Goal: Book appointment/travel/reservation

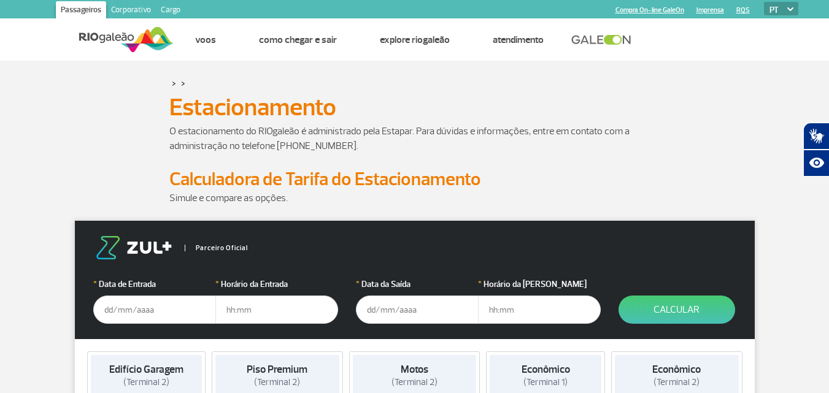
click at [132, 314] on input "text" at bounding box center [154, 310] width 123 height 28
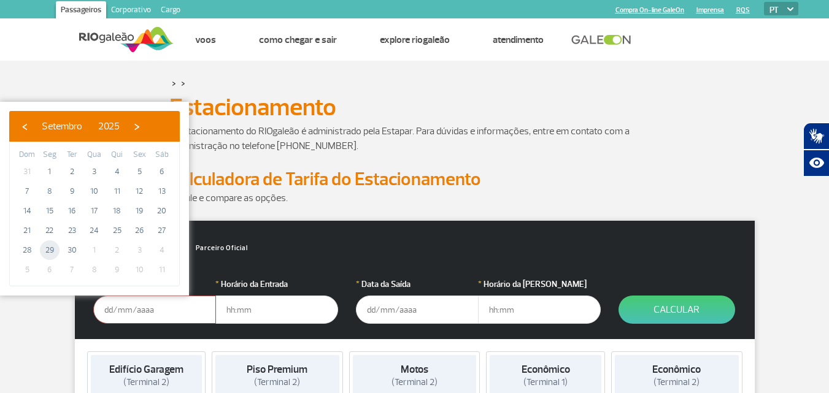
click at [53, 252] on span "29" at bounding box center [50, 251] width 20 height 20
type input "[DATE]"
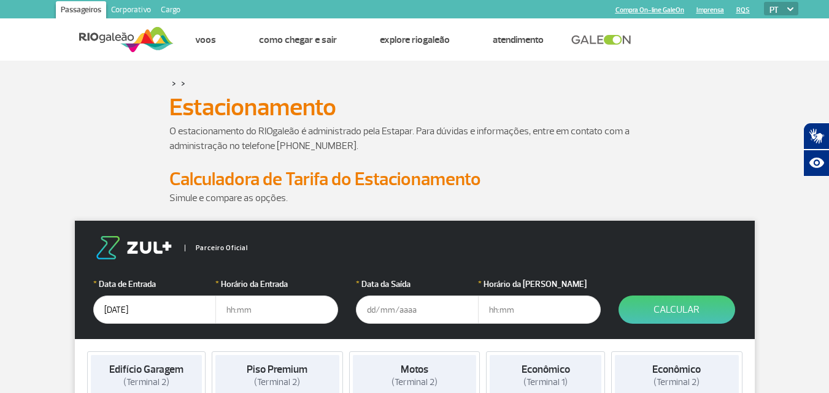
click at [234, 309] on input "text" at bounding box center [276, 310] width 123 height 28
type input "5"
type input "05:30"
click at [384, 312] on input "text" at bounding box center [417, 310] width 123 height 28
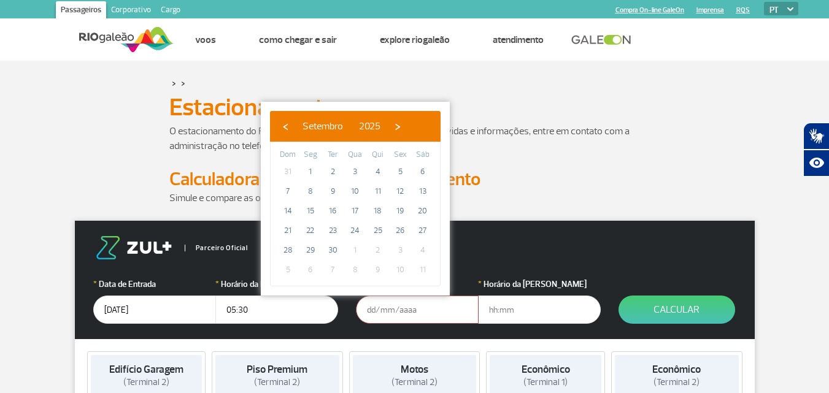
click at [400, 249] on span "3" at bounding box center [400, 251] width 20 height 20
click at [407, 128] on span "›" at bounding box center [397, 126] width 18 height 18
click at [401, 168] on span "3" at bounding box center [400, 172] width 20 height 20
type input "[DATE]"
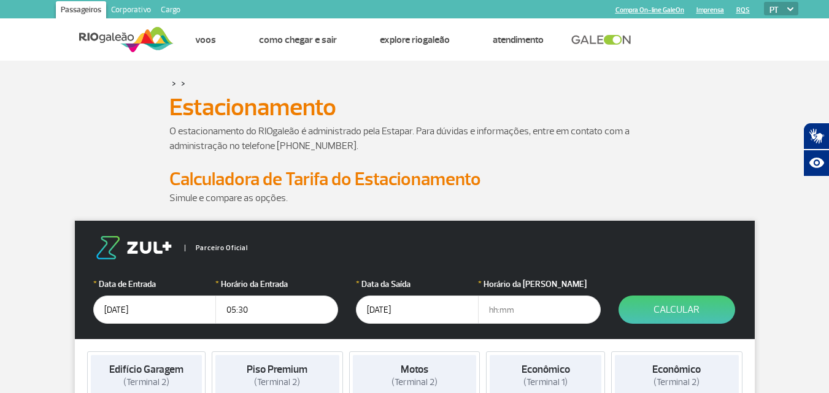
click at [488, 306] on input "text" at bounding box center [539, 310] width 123 height 28
type input "16:30"
click at [698, 303] on button "Calcular" at bounding box center [677, 310] width 117 height 28
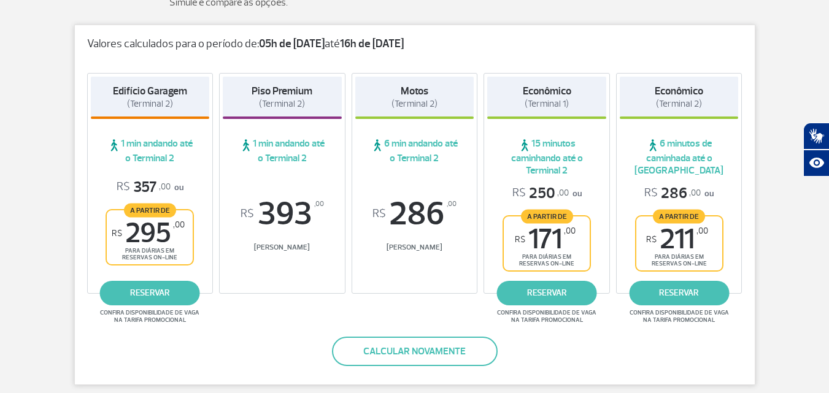
scroll to position [199, 0]
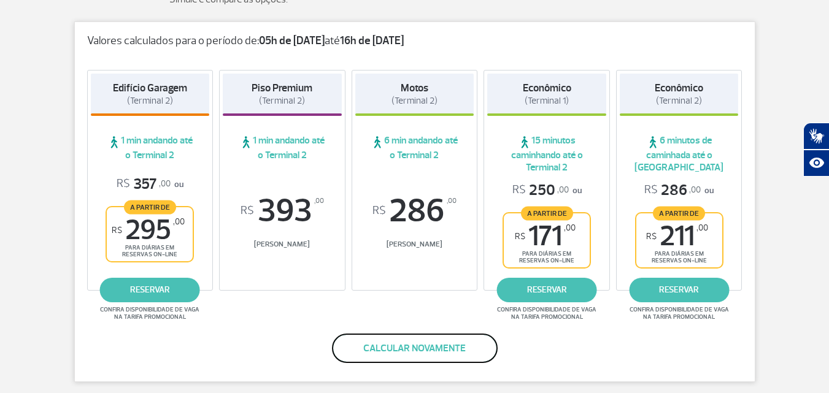
click at [379, 347] on button "Calcular novamente" at bounding box center [415, 348] width 166 height 29
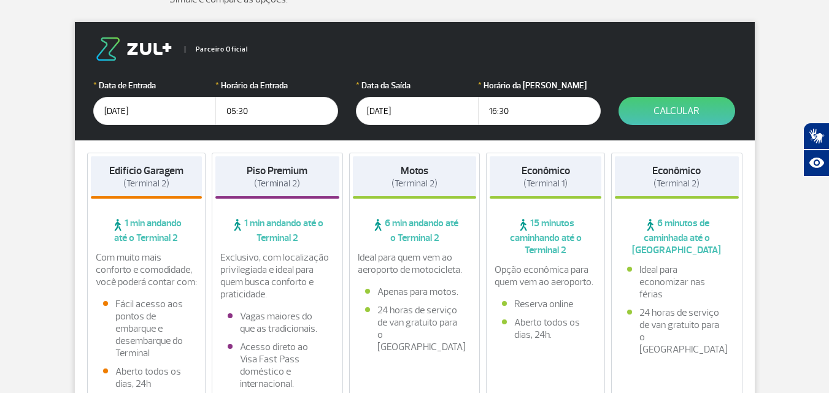
click at [518, 108] on input "16:30" at bounding box center [539, 111] width 123 height 28
type input "16:00"
click at [649, 110] on button "Calcular" at bounding box center [677, 111] width 117 height 28
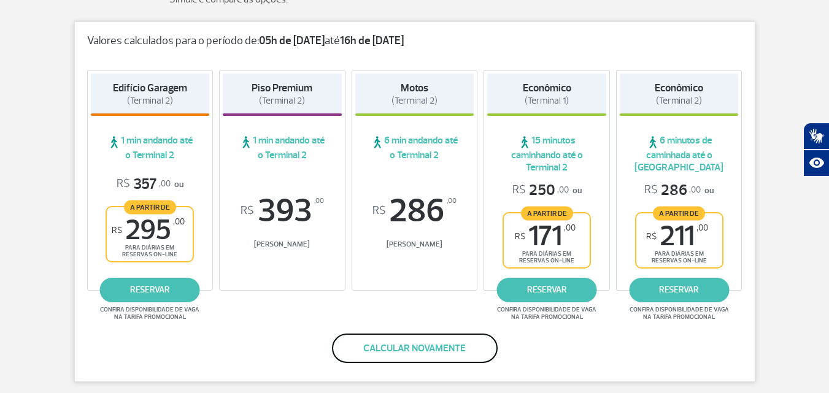
click at [408, 347] on button "Calcular novamente" at bounding box center [415, 348] width 166 height 29
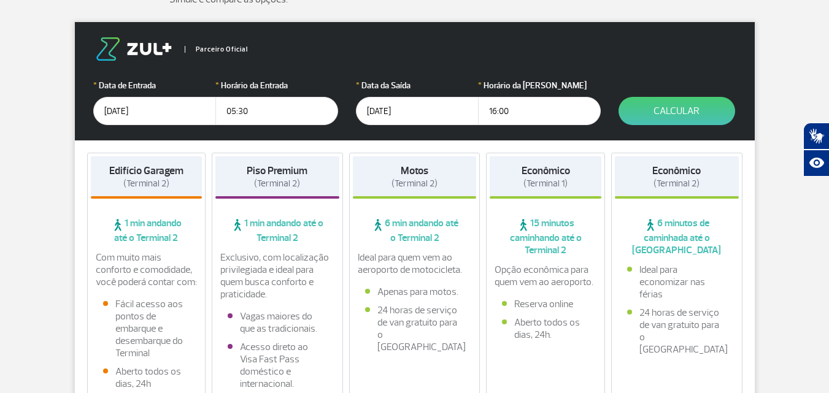
click at [532, 118] on input "16:00" at bounding box center [539, 111] width 123 height 28
type input "16:30"
click at [699, 114] on button "Calcular" at bounding box center [677, 111] width 117 height 28
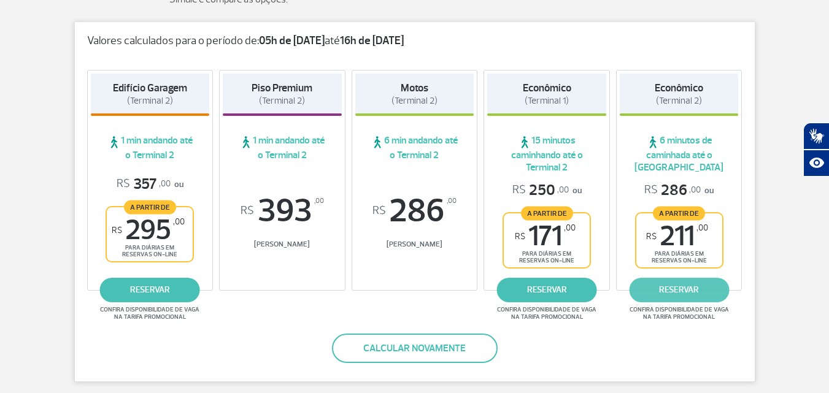
click at [674, 295] on link "reservar" at bounding box center [679, 290] width 100 height 25
click at [550, 293] on link "reservar" at bounding box center [547, 290] width 100 height 25
click at [554, 287] on link "reservar" at bounding box center [547, 290] width 100 height 25
click at [689, 288] on link "reservar" at bounding box center [679, 290] width 100 height 25
